Goal: Task Accomplishment & Management: Use online tool/utility

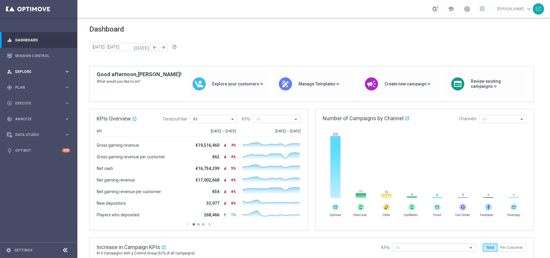
click at [45, 75] on div "person_search Explore keyboard_arrow_right" at bounding box center [38, 72] width 77 height 16
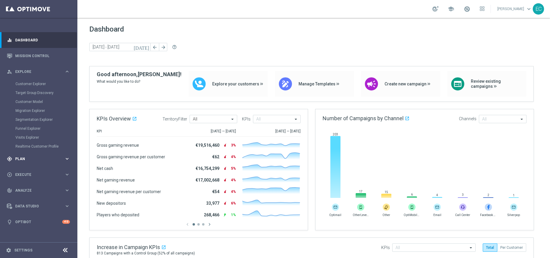
click at [33, 156] on div "gps_fixed Plan keyboard_arrow_right" at bounding box center [38, 159] width 77 height 16
click at [29, 56] on link "Mission Control" at bounding box center [42, 56] width 55 height 16
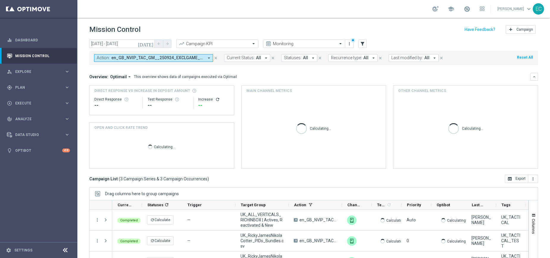
click at [186, 57] on span "en_GB_NVIP_TAC_GM__250924_EXCLGAME_ALICE_WONDER_TALE" at bounding box center [157, 57] width 93 height 5
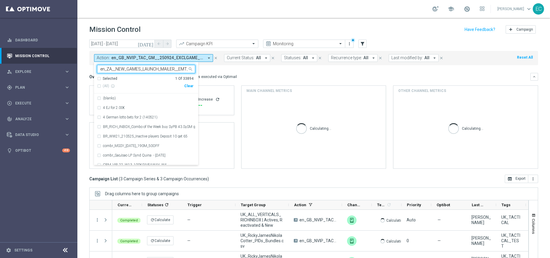
scroll to position [0, 31]
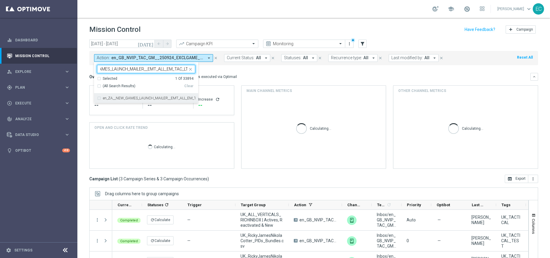
click at [156, 96] on div "en_ZA__NEW_GAMES_LAUNCH_MAILER__EMT_ALL_EM_TAC_LT" at bounding box center [146, 99] width 98 height 10
type input "en_ZA__NEW_GAMES_LAUNCH_MAILER__EMT_ALL_EM_TAC_LT"
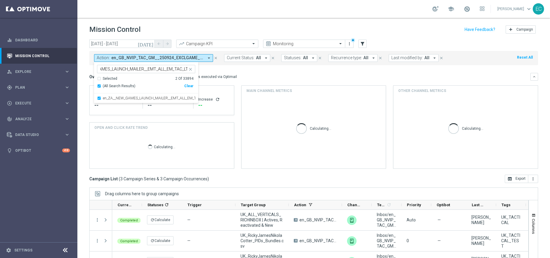
scroll to position [0, 0]
click at [173, 28] on div "Mission Control add Campaign" at bounding box center [313, 30] width 449 height 12
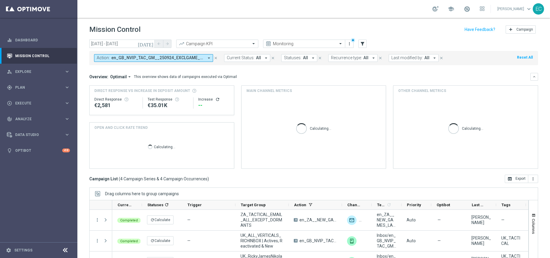
click at [207, 58] on icon "arrow_drop_down" at bounding box center [208, 57] width 5 height 5
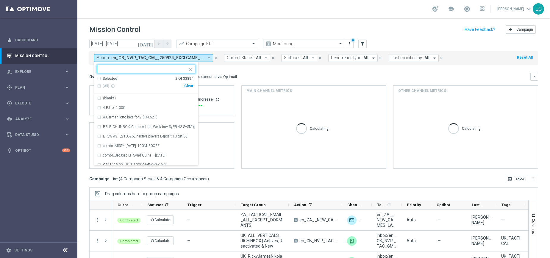
click at [0, 0] on div "Clear" at bounding box center [0, 0] width 0 height 0
click at [158, 70] on input "text" at bounding box center [143, 69] width 87 height 5
paste input "en_ZA__NEW_GAMES_LAUNCH_MAILER__EMT_ALL_EM_TAC_LT"
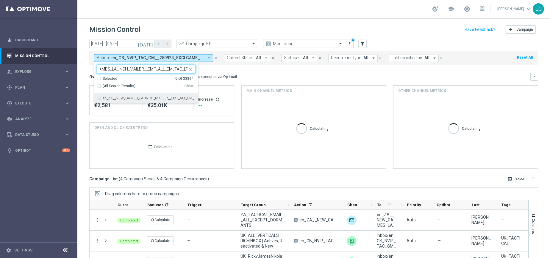
click at [152, 97] on label "en_ZA__NEW_GAMES_LAUNCH_MAILER__EMT_ALL_EM_TAC_LT" at bounding box center [149, 99] width 92 height 4
type input "en_ZA__NEW_GAMES_LAUNCH_MAILER__EMT_ALL_EM_TAC_LT"
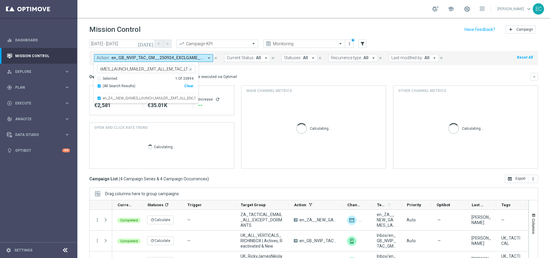
scroll to position [0, 0]
click at [172, 28] on div "Mission Control add Campaign" at bounding box center [313, 30] width 449 height 12
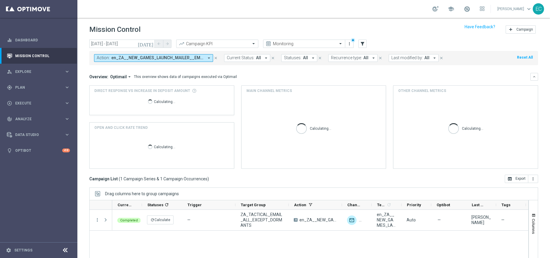
scroll to position [9, 0]
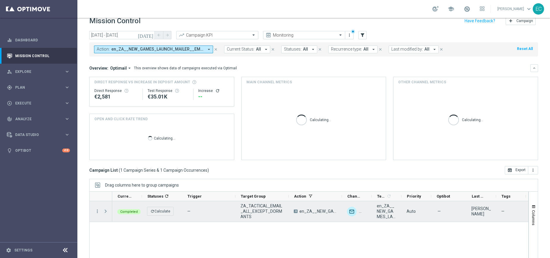
click at [105, 212] on span at bounding box center [105, 211] width 5 height 5
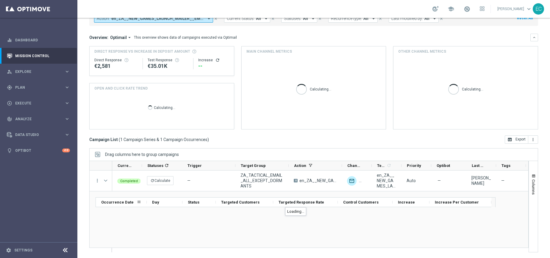
scroll to position [40, 0]
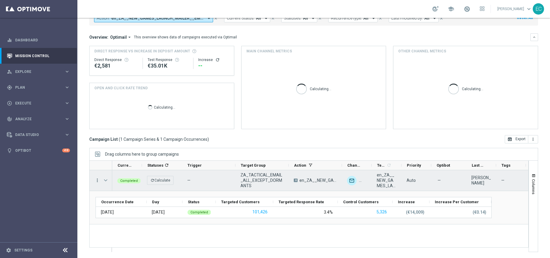
click at [97, 178] on icon "more_vert" at bounding box center [97, 180] width 5 height 5
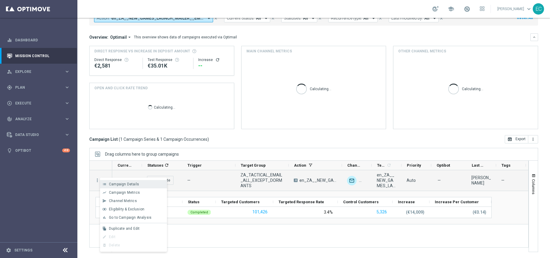
click at [111, 185] on span "Campaign Details" at bounding box center [124, 184] width 30 height 4
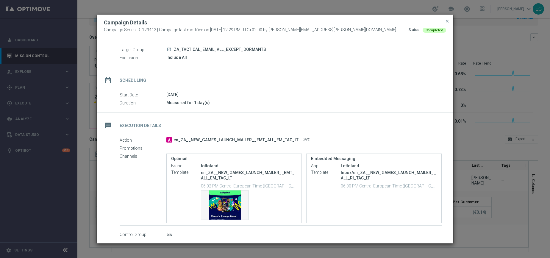
scroll to position [18, 0]
click at [447, 22] on span "close" at bounding box center [447, 21] width 5 height 5
